Goal: Navigation & Orientation: Find specific page/section

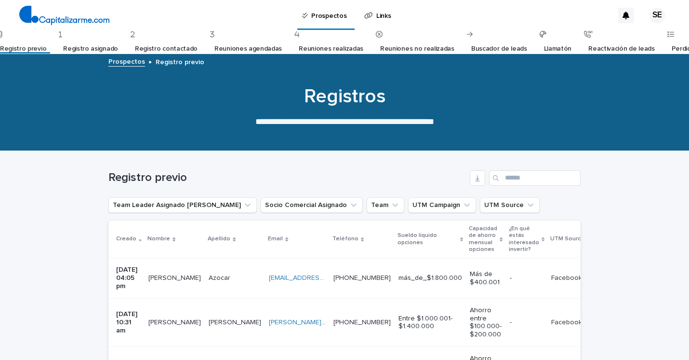
scroll to position [36, 0]
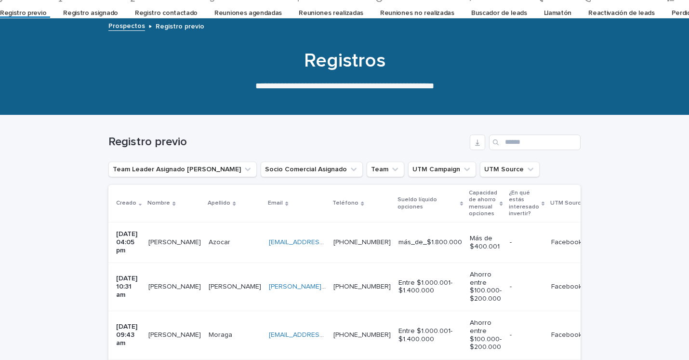
click at [39, 11] on link "Registro previo" at bounding box center [23, 13] width 46 height 23
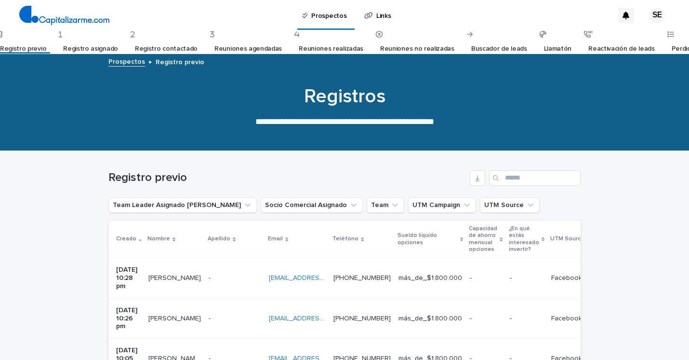
click at [91, 51] on link "Registro asignado" at bounding box center [90, 49] width 55 height 23
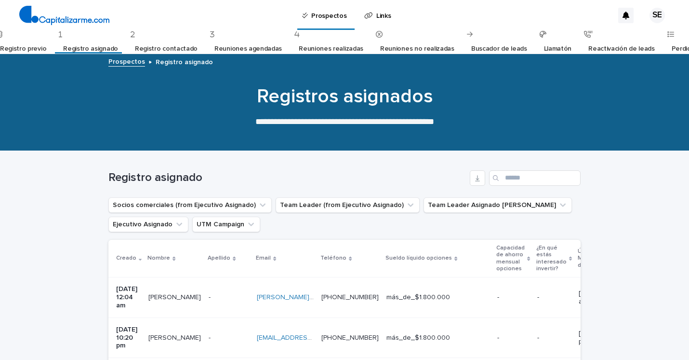
click at [37, 50] on link "Registro previo" at bounding box center [23, 49] width 46 height 23
